Goal: Check status: Check status

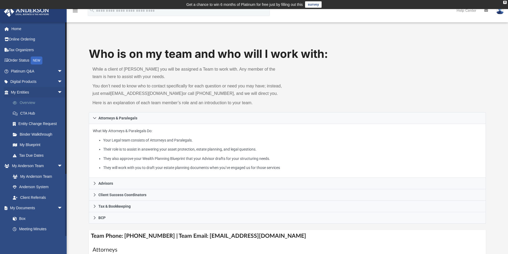
click at [27, 102] on link "Overview" at bounding box center [38, 103] width 63 height 11
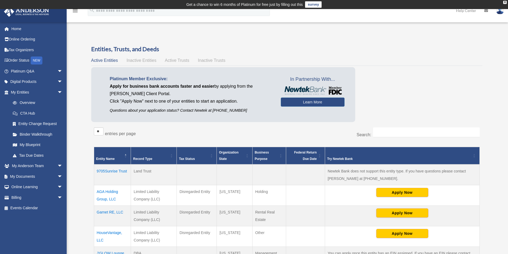
click at [150, 60] on span "Inactive Entities" at bounding box center [141, 60] width 30 height 5
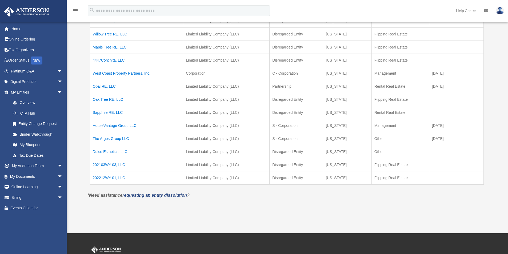
scroll to position [133, 0]
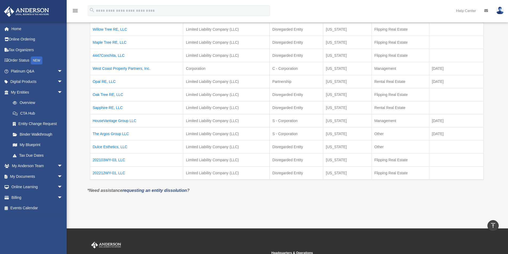
click at [132, 121] on td "HouseVantage Group LLC" at bounding box center [136, 120] width 93 height 13
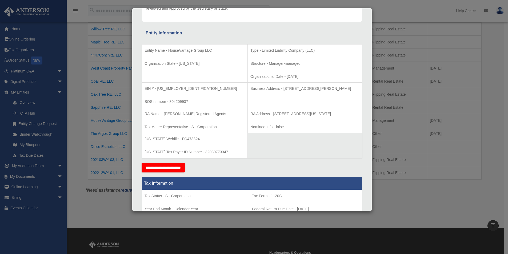
scroll to position [80, 0]
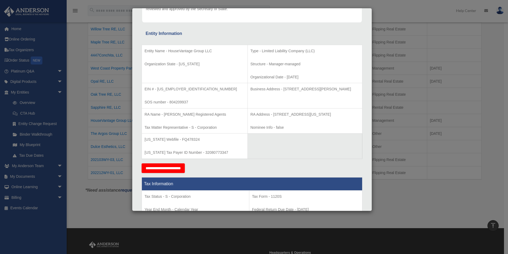
click at [96, 129] on div "Details × Articles Sent Organizational Date" at bounding box center [254, 127] width 508 height 254
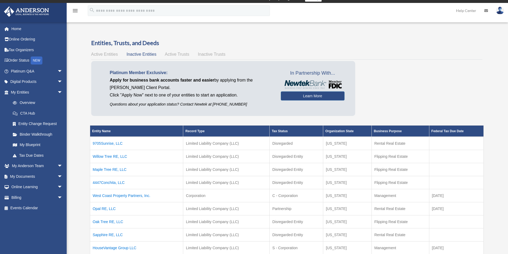
scroll to position [0, 0]
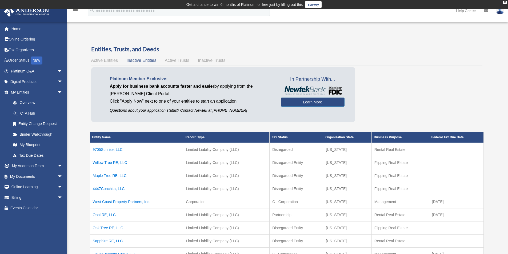
click at [106, 61] on span "Active Entities" at bounding box center [104, 60] width 27 height 5
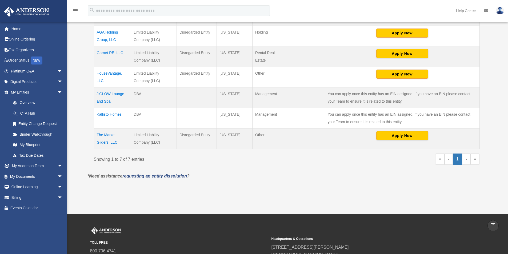
scroll to position [160, 0]
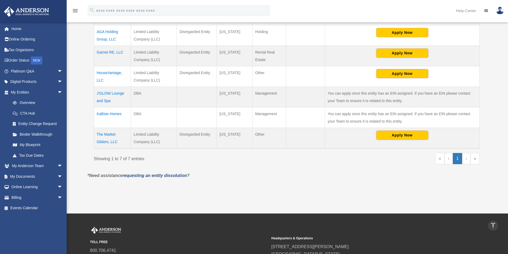
click at [115, 72] on td "HouseVantage, LLC" at bounding box center [112, 76] width 37 height 21
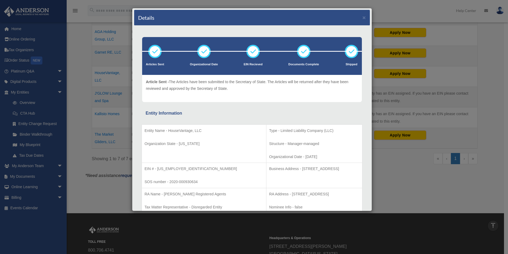
scroll to position [0, 0]
click at [84, 66] on div "Details × Articles Sent Organizational Date" at bounding box center [254, 127] width 508 height 254
